Goal: Information Seeking & Learning: Check status

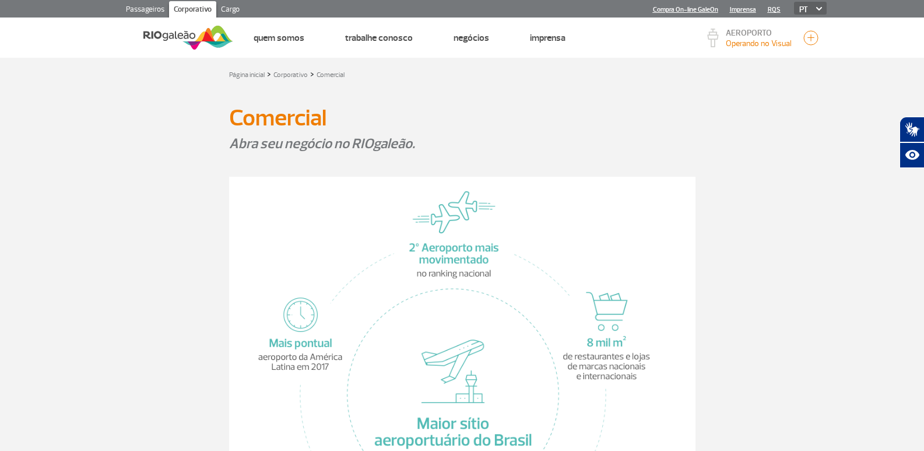
click at [150, 13] on link "Passageiros" at bounding box center [145, 10] width 48 height 19
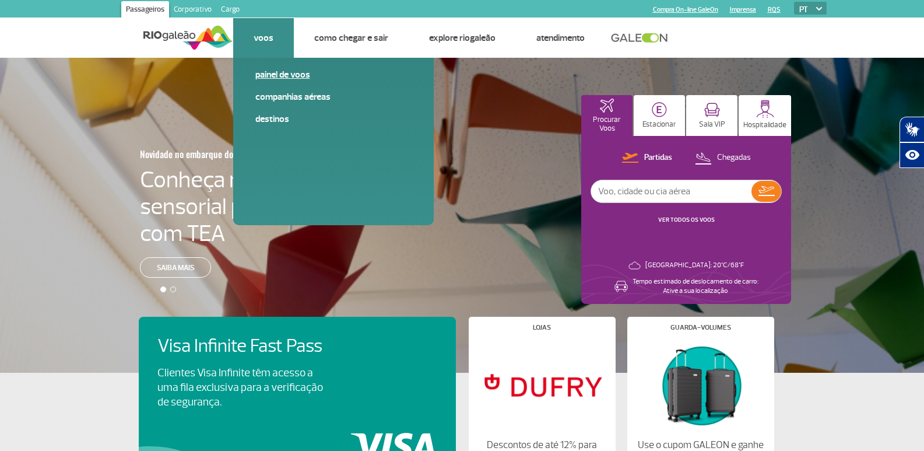
click at [292, 73] on link "Painel de voos" at bounding box center [333, 74] width 156 height 13
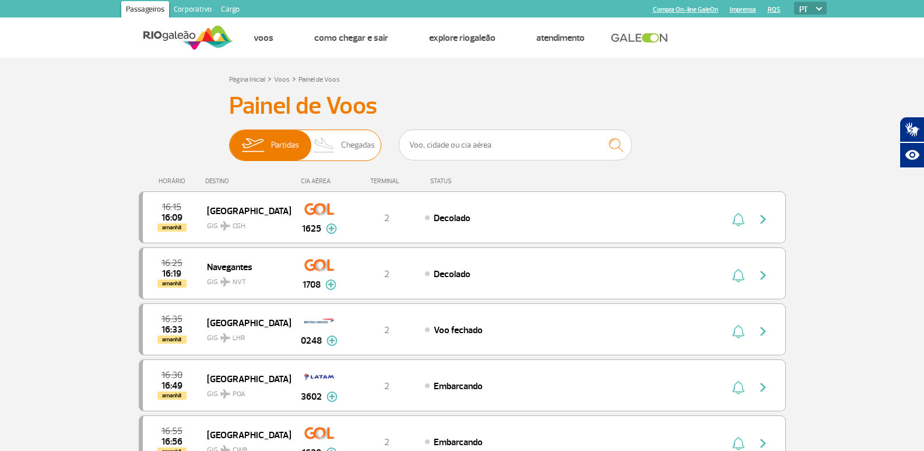
click at [361, 154] on span "Chegadas" at bounding box center [358, 145] width 34 height 30
click at [229, 139] on input "Partidas Chegadas" at bounding box center [229, 139] width 0 height 0
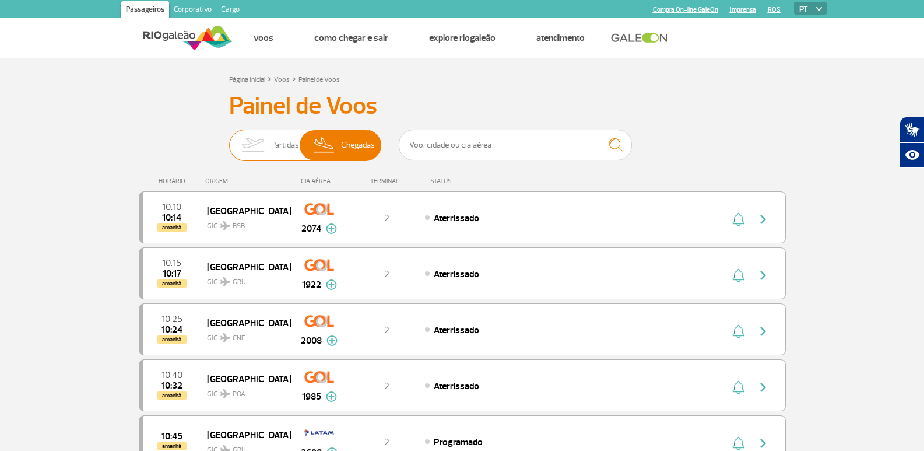
click at [372, 138] on span "Chegadas" at bounding box center [358, 145] width 34 height 30
click at [229, 139] on input "Partidas Chegadas" at bounding box center [229, 139] width 0 height 0
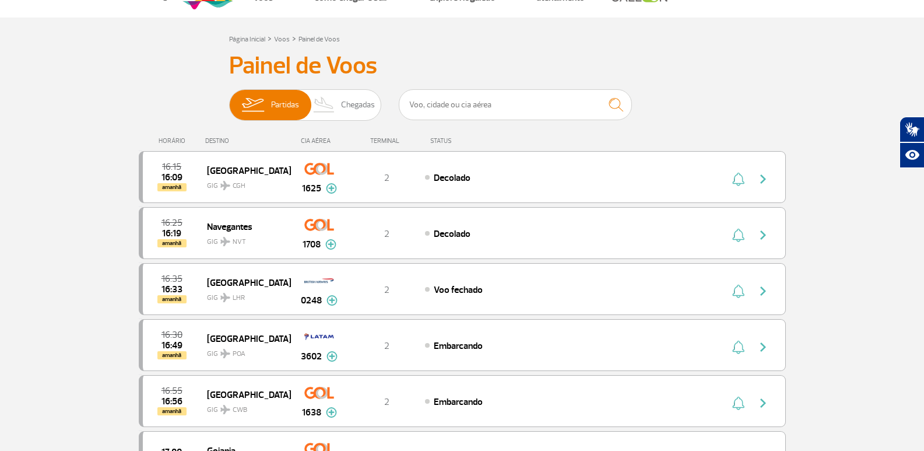
scroll to position [58, 0]
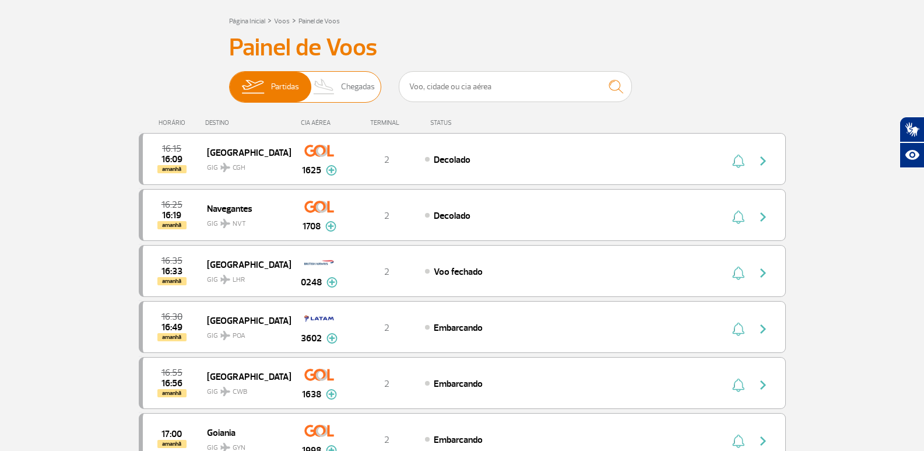
click at [363, 87] on span "Chegadas" at bounding box center [358, 87] width 34 height 30
click at [229, 81] on input "Partidas Chegadas" at bounding box center [229, 81] width 0 height 0
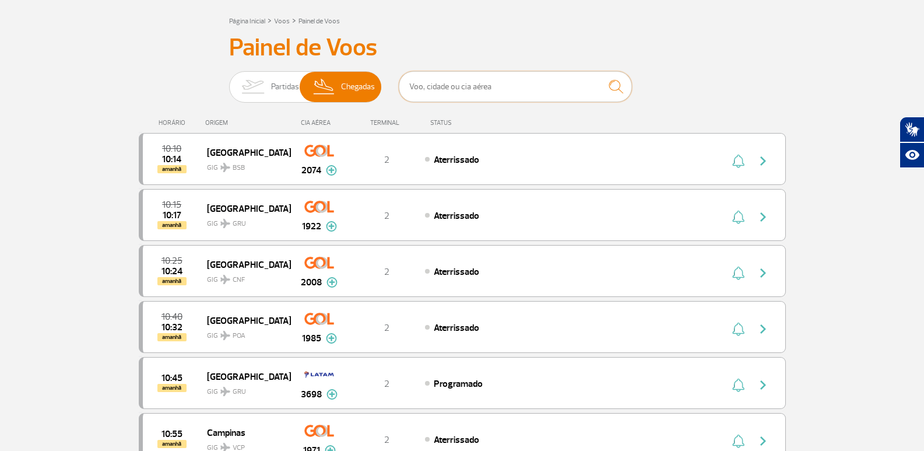
click at [489, 89] on input "text" at bounding box center [515, 86] width 233 height 31
type input "GOL"
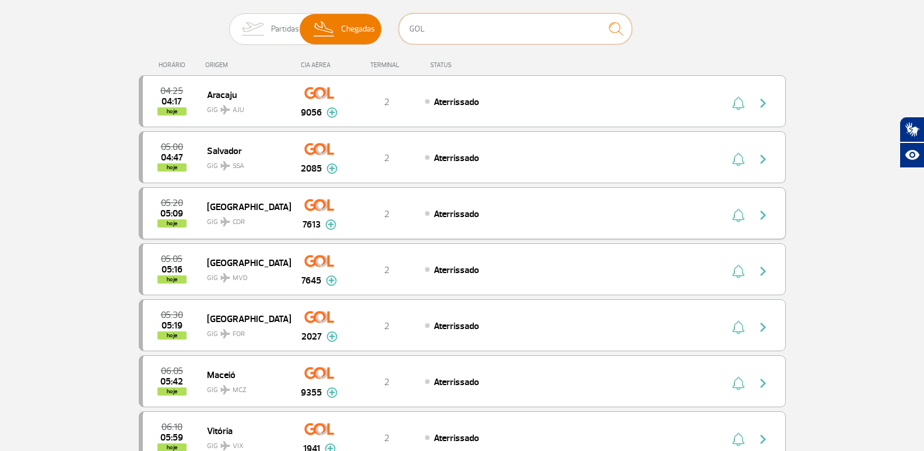
scroll to position [0, 0]
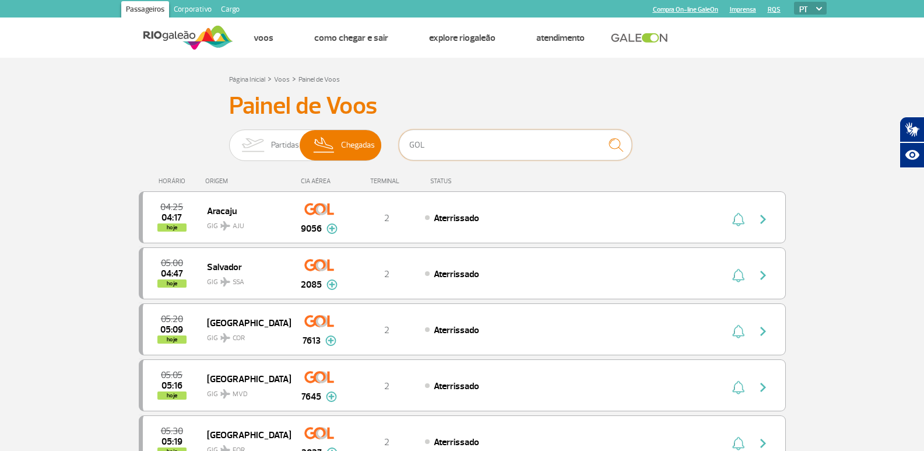
drag, startPoint x: 462, startPoint y: 151, endPoint x: 381, endPoint y: 139, distance: 81.3
click at [381, 139] on div "Partidas Chegadas GOL" at bounding box center [462, 146] width 466 height 35
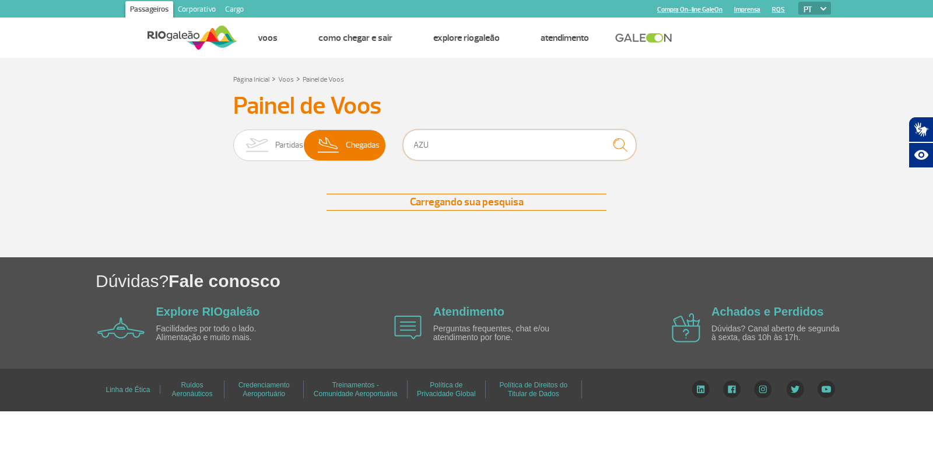
type input "AZUL"
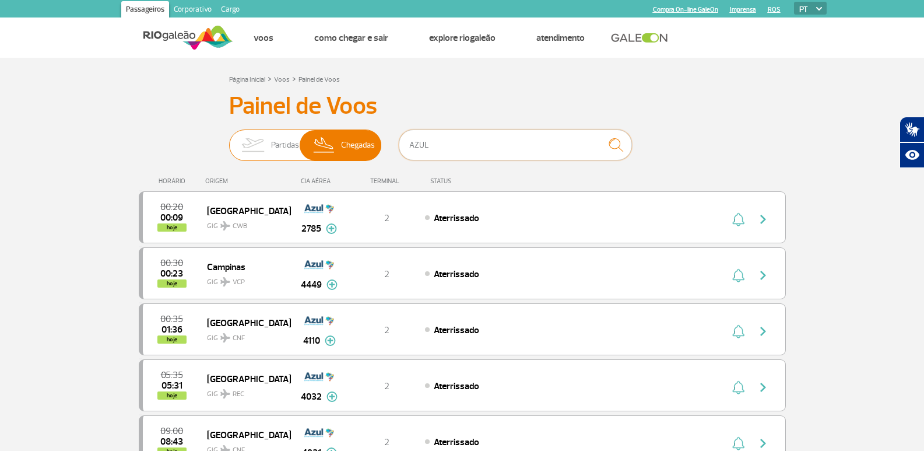
drag, startPoint x: 435, startPoint y: 140, endPoint x: 381, endPoint y: 142, distance: 54.2
click at [381, 142] on div "Partidas Chegadas AZUL" at bounding box center [462, 146] width 466 height 35
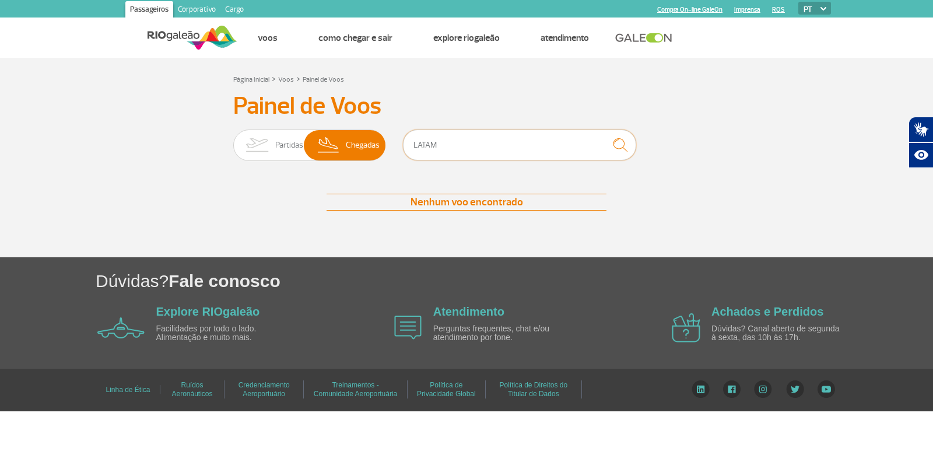
click at [560, 151] on input "LATAM" at bounding box center [519, 144] width 233 height 31
type input "L"
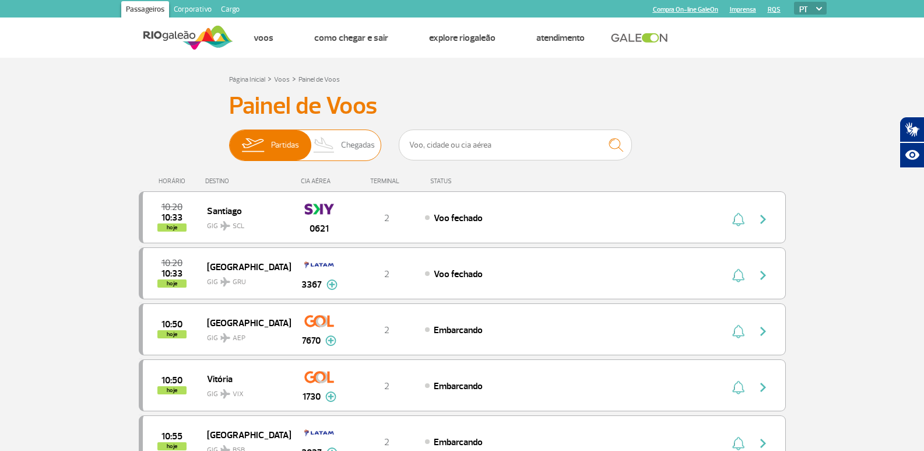
click at [359, 142] on span "Chegadas" at bounding box center [358, 145] width 34 height 30
click at [229, 139] on input "Partidas Chegadas" at bounding box center [229, 139] width 0 height 0
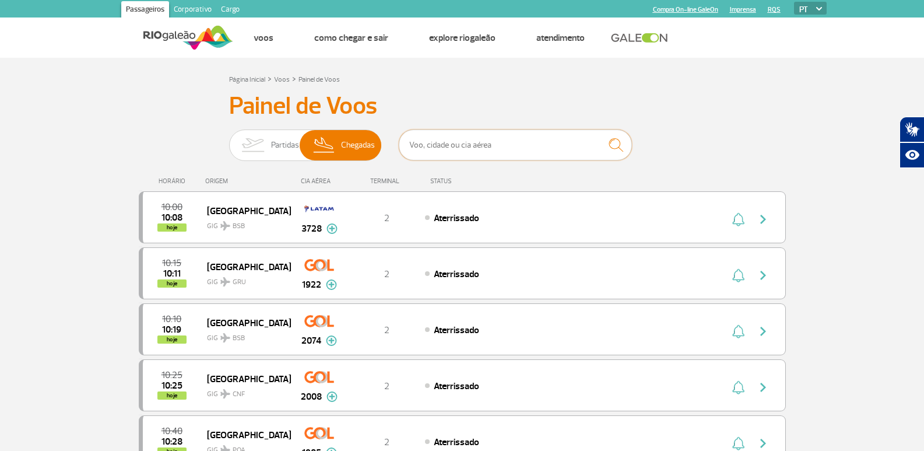
click at [487, 146] on input "text" at bounding box center [515, 144] width 233 height 31
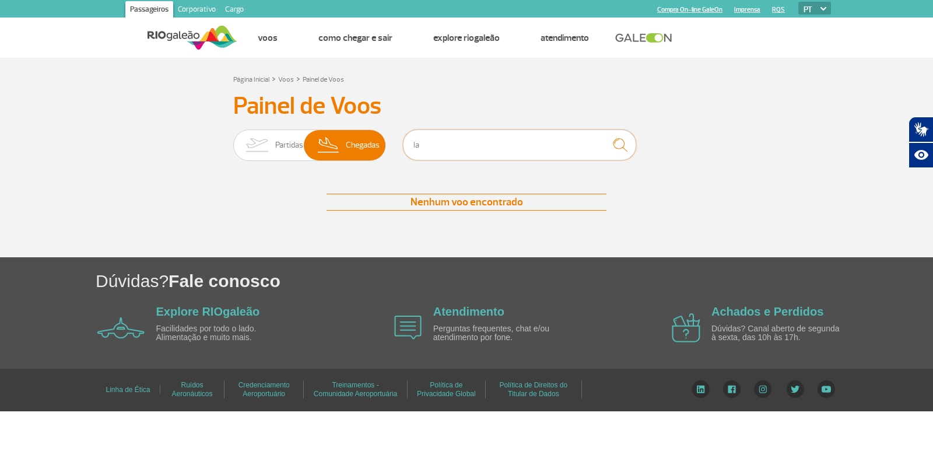
type input "l"
type input "Latam"
click at [621, 143] on img "submit" at bounding box center [619, 145] width 25 height 24
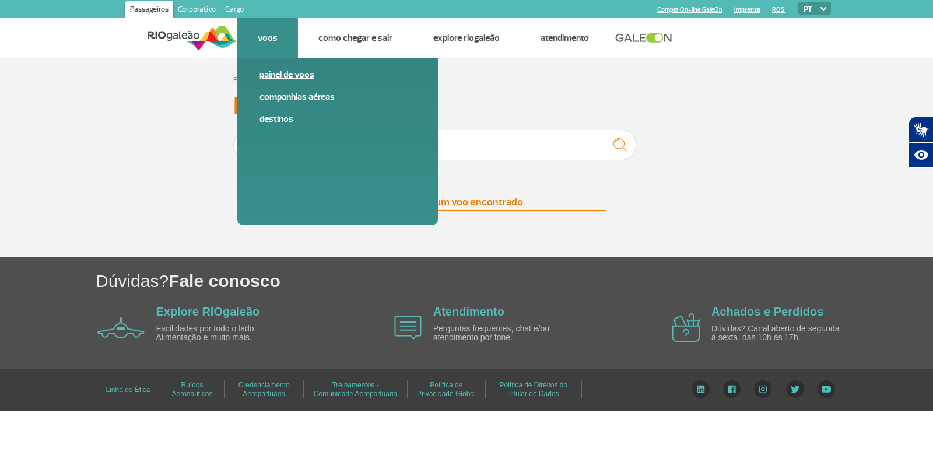
click at [282, 74] on link "Painel de voos" at bounding box center [337, 74] width 156 height 13
click at [298, 96] on link "Companhias Aéreas" at bounding box center [337, 96] width 156 height 13
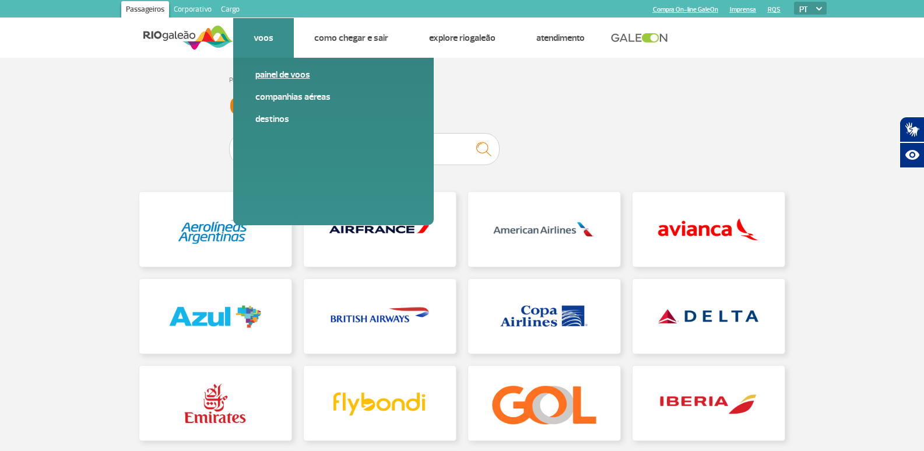
click at [273, 73] on link "Painel de voos" at bounding box center [333, 74] width 156 height 13
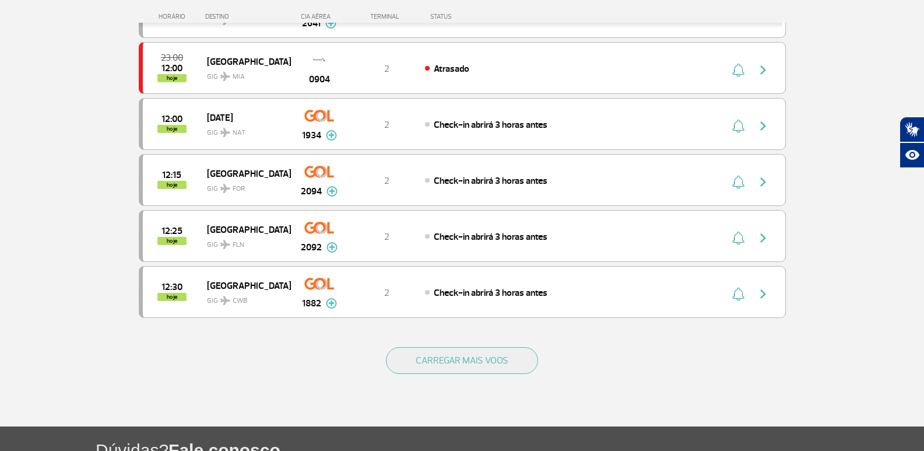
scroll to position [1049, 0]
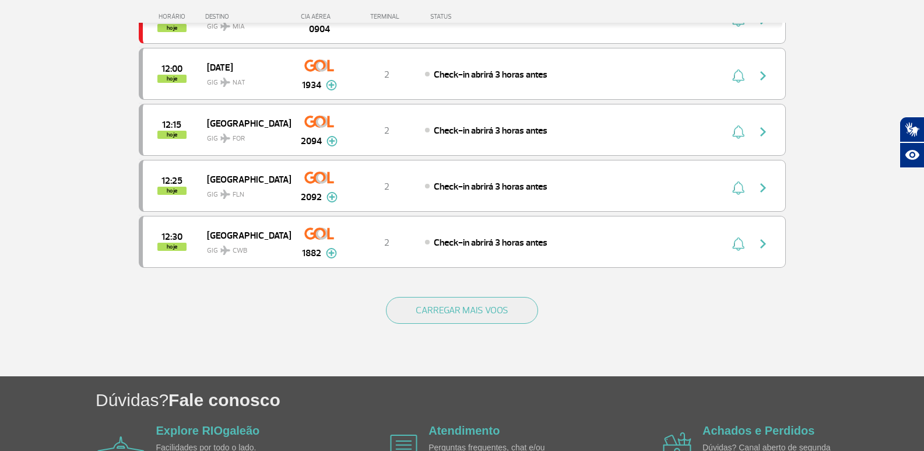
click at [465, 296] on div "CARREGAR MAIS VOOS" at bounding box center [462, 329] width 647 height 94
click at [458, 307] on button "CARREGAR MAIS VOOS" at bounding box center [462, 310] width 152 height 27
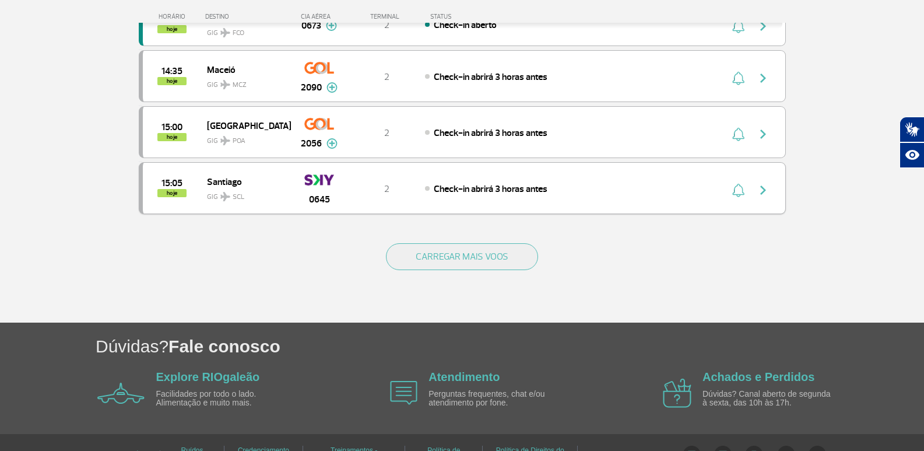
scroll to position [2215, 0]
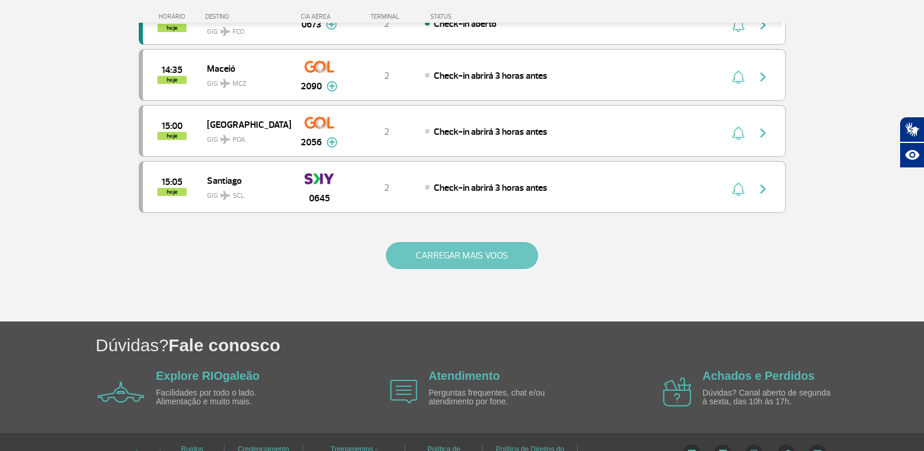
click at [498, 262] on button "CARREGAR MAIS VOOS" at bounding box center [462, 255] width 152 height 27
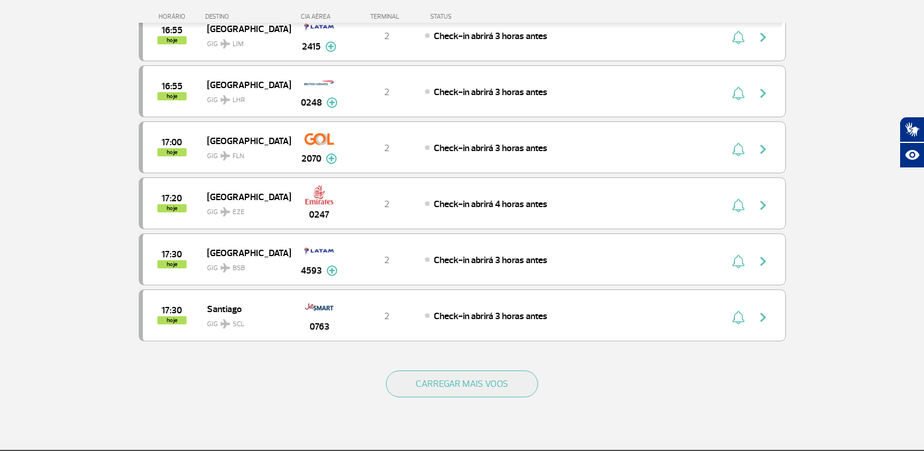
scroll to position [3265, 0]
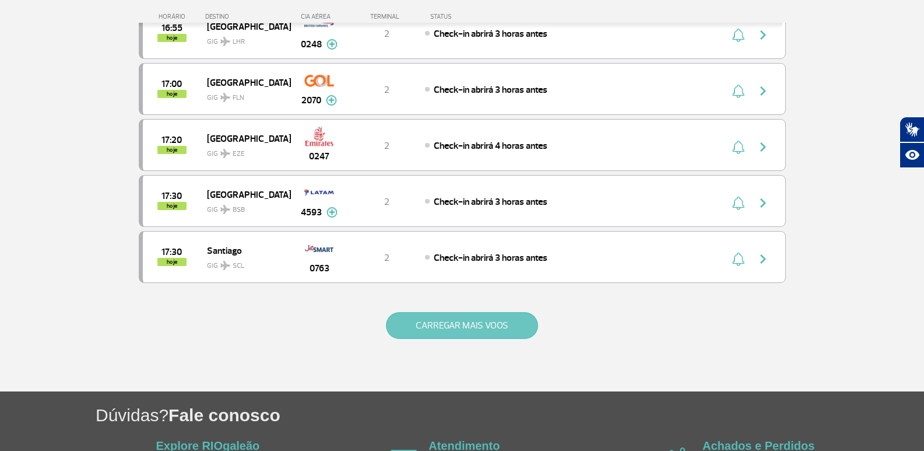
click at [502, 318] on button "CARREGAR MAIS VOOS" at bounding box center [462, 325] width 152 height 27
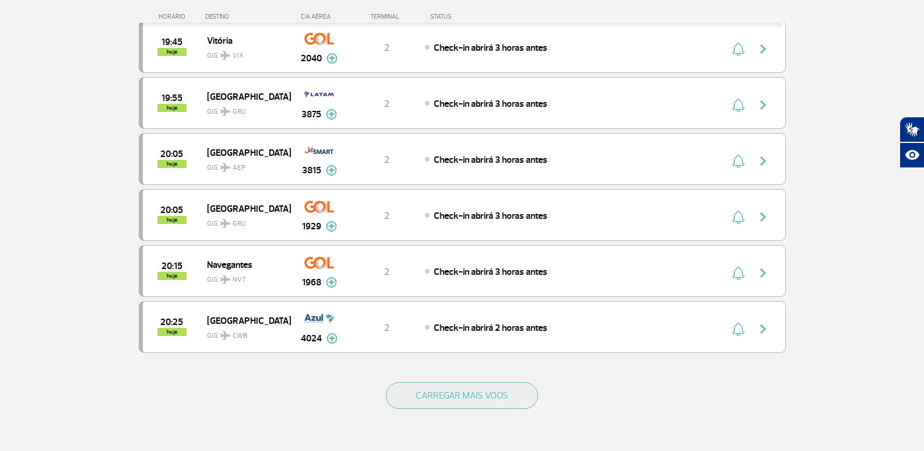
scroll to position [4372, 0]
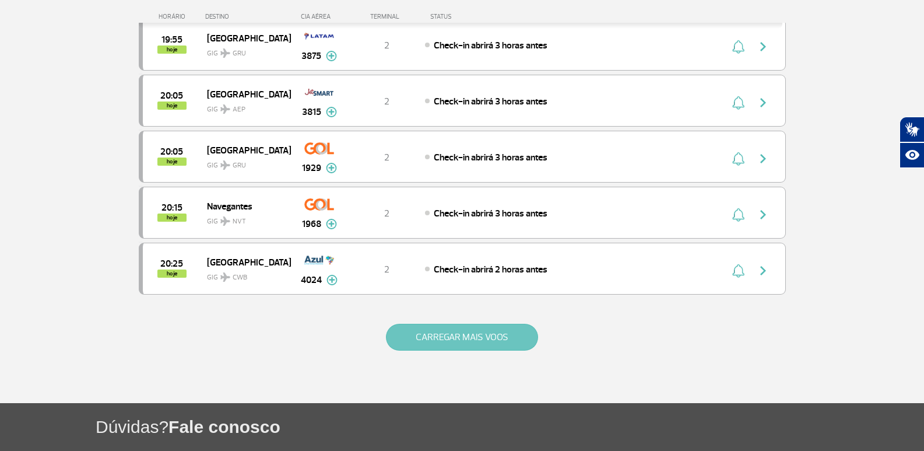
click at [489, 331] on button "CARREGAR MAIS VOOS" at bounding box center [462, 337] width 152 height 27
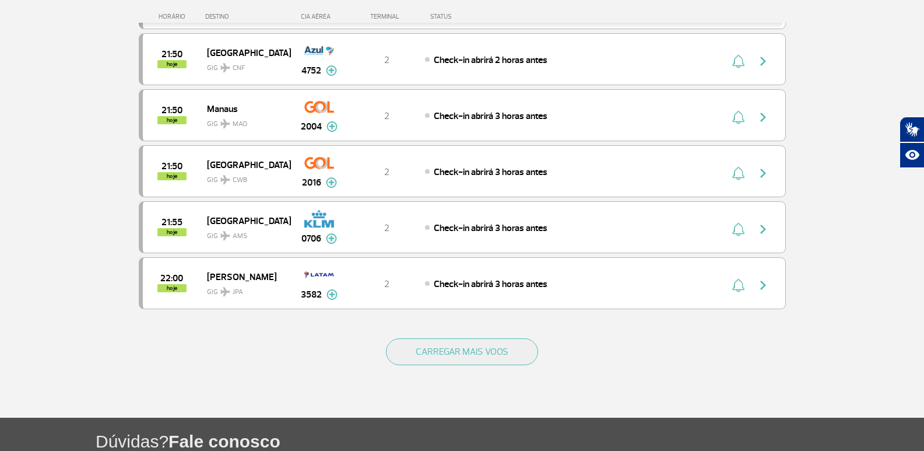
scroll to position [5480, 0]
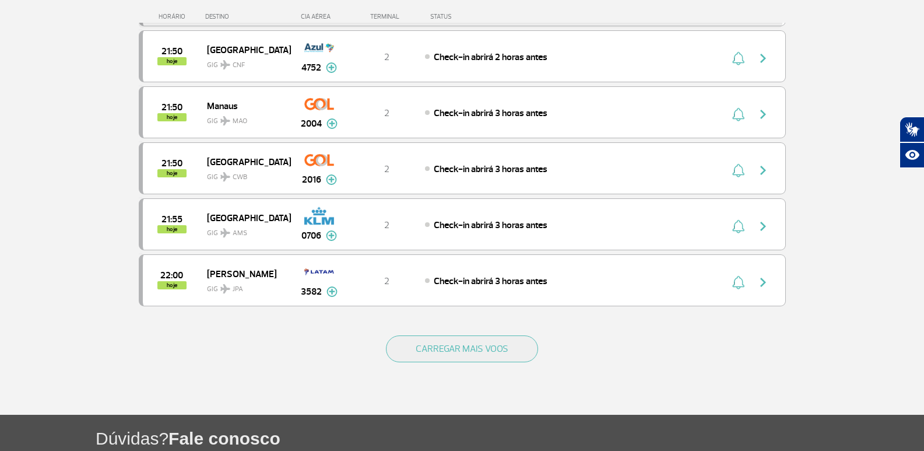
click at [501, 367] on div "CARREGAR MAIS VOOS" at bounding box center [462, 368] width 647 height 94
click at [506, 353] on button "CARREGAR MAIS VOOS" at bounding box center [462, 348] width 152 height 27
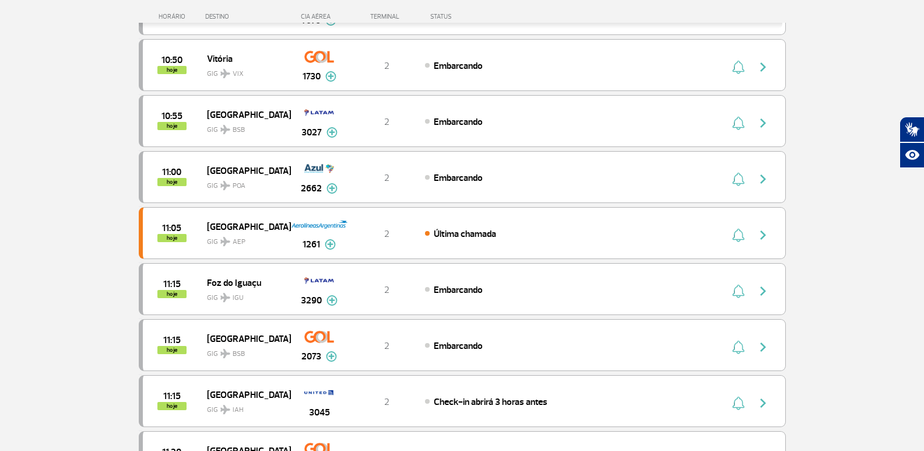
scroll to position [0, 0]
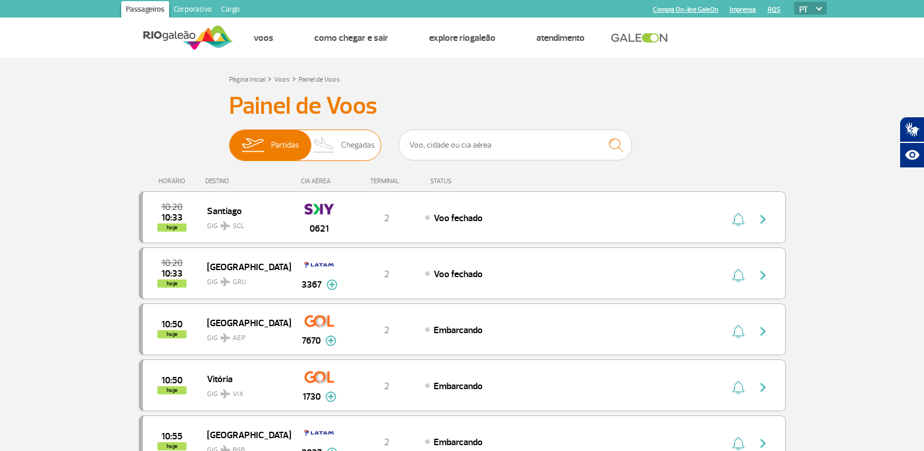
click at [342, 145] on span "Chegadas" at bounding box center [358, 145] width 34 height 30
click at [229, 139] on input "Partidas Chegadas" at bounding box center [229, 139] width 0 height 0
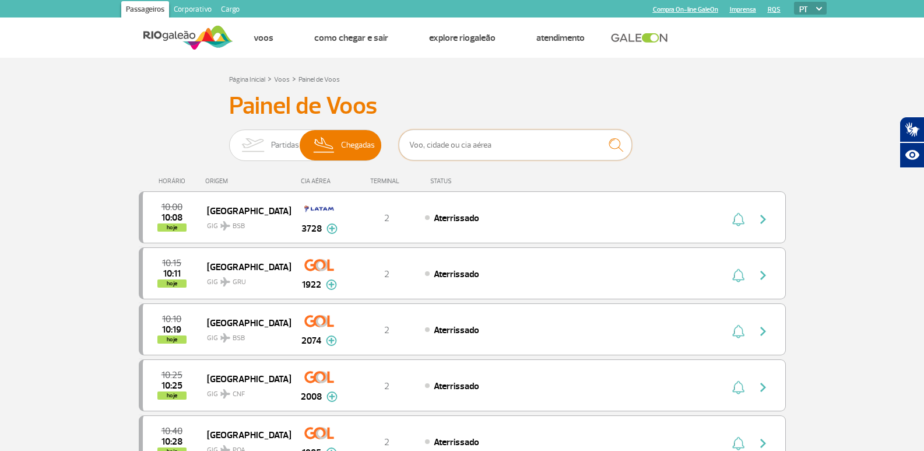
click at [480, 145] on input "text" at bounding box center [515, 144] width 233 height 31
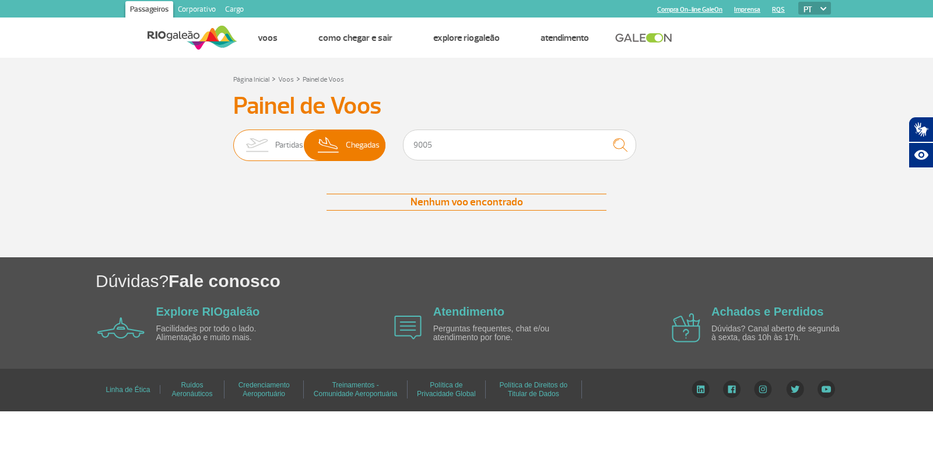
click at [289, 146] on span "Partidas" at bounding box center [289, 145] width 28 height 30
click at [233, 139] on input "Partidas Chegadas" at bounding box center [233, 139] width 0 height 0
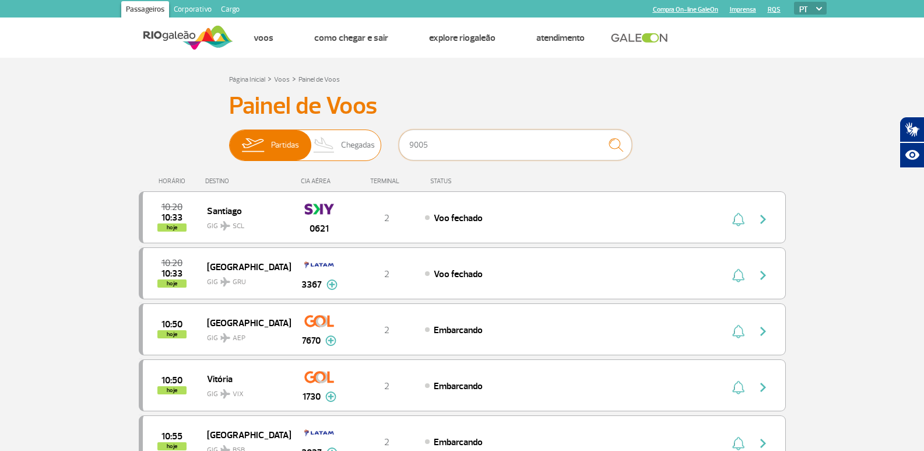
drag, startPoint x: 435, startPoint y: 142, endPoint x: 365, endPoint y: 150, distance: 70.4
click at [365, 150] on div "Partidas Chegadas 9005" at bounding box center [462, 146] width 466 height 35
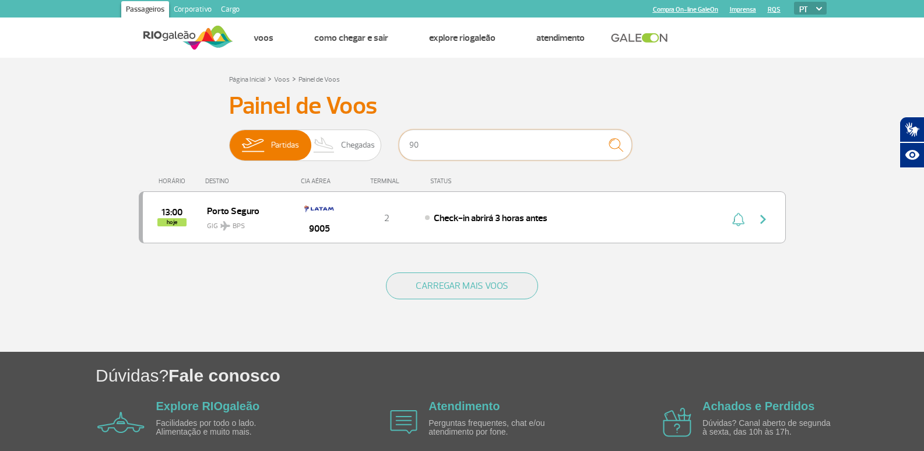
type input "9"
